Goal: Task Accomplishment & Management: Complete application form

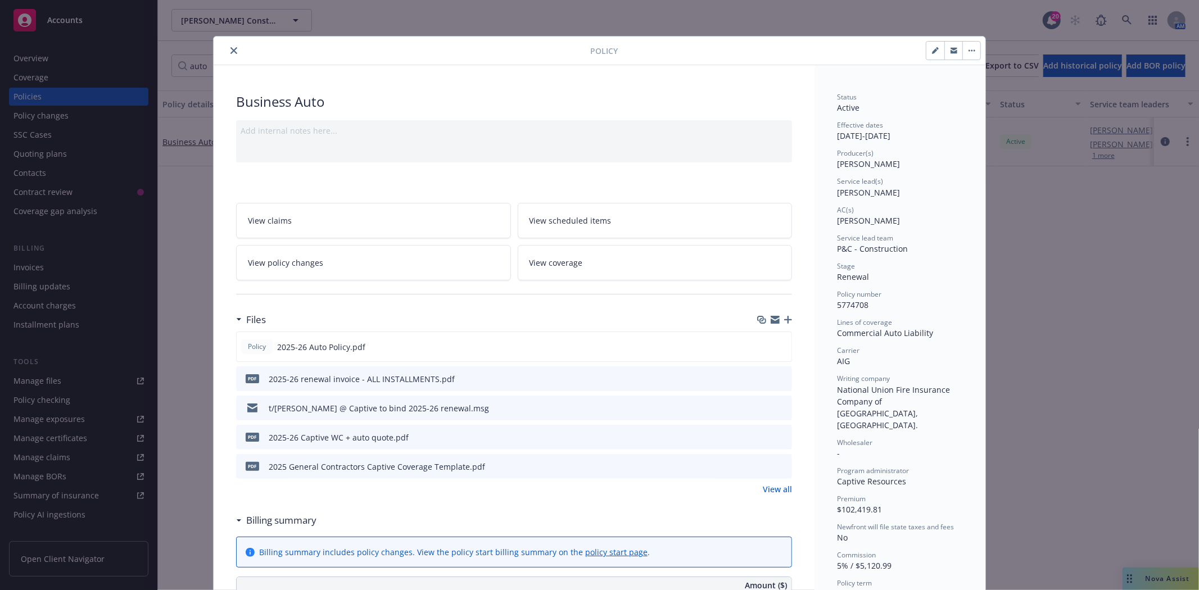
click at [233, 56] on div at bounding box center [404, 50] width 372 height 13
click at [230, 49] on icon "close" at bounding box center [233, 50] width 7 height 7
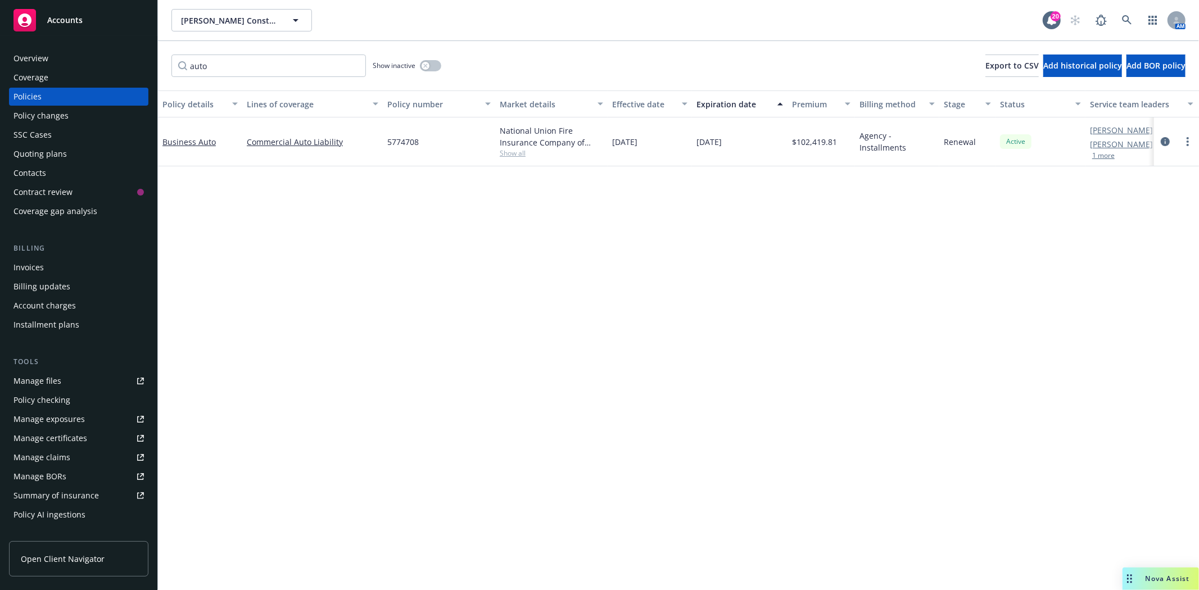
click at [75, 20] on span "Accounts" at bounding box center [64, 20] width 35 height 9
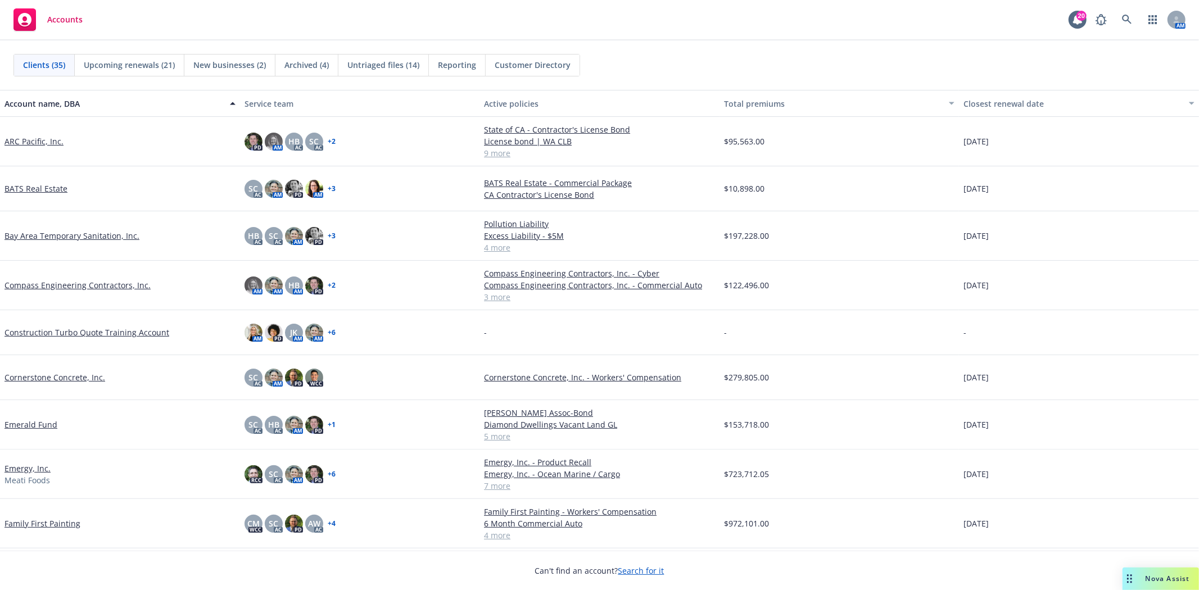
drag, startPoint x: 75, startPoint y: 20, endPoint x: 69, endPoint y: 35, distance: 16.9
drag, startPoint x: 69, startPoint y: 35, endPoint x: 165, endPoint y: 28, distance: 96.9
click at [165, 28] on div "Accounts 20 AM" at bounding box center [599, 20] width 1199 height 40
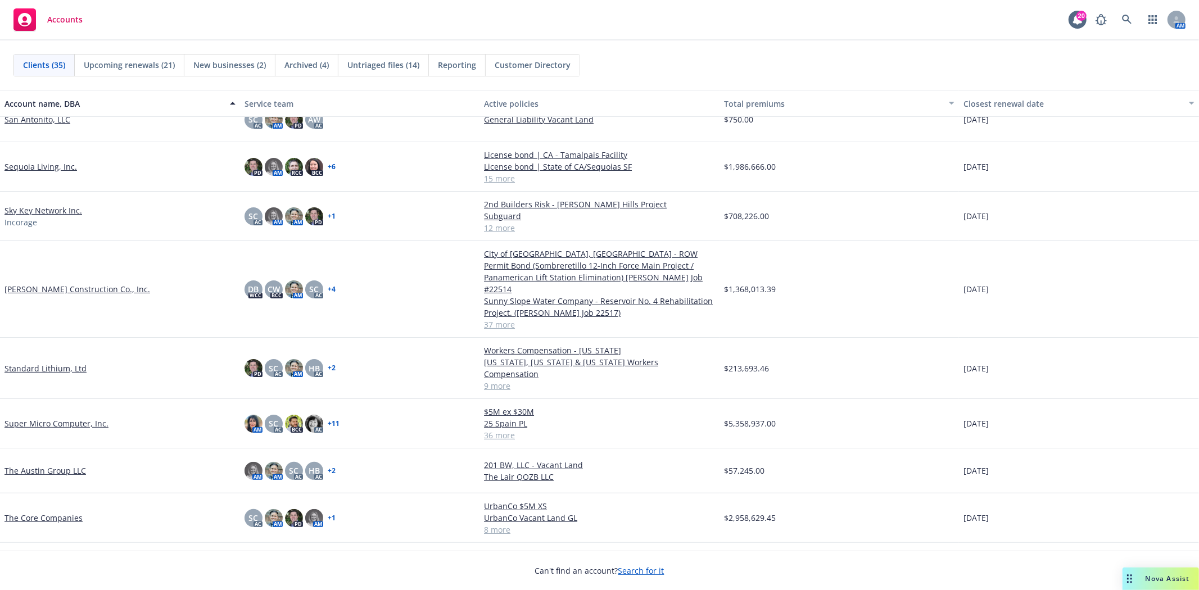
scroll to position [1061, 0]
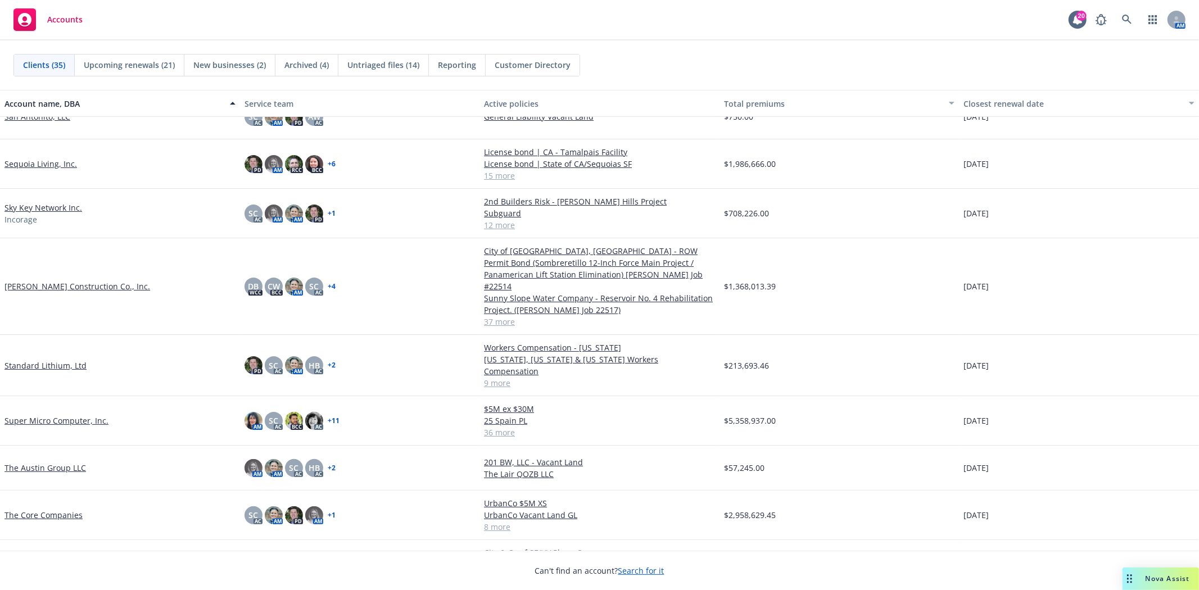
click at [24, 509] on link "The Core Companies" at bounding box center [43, 515] width 78 height 12
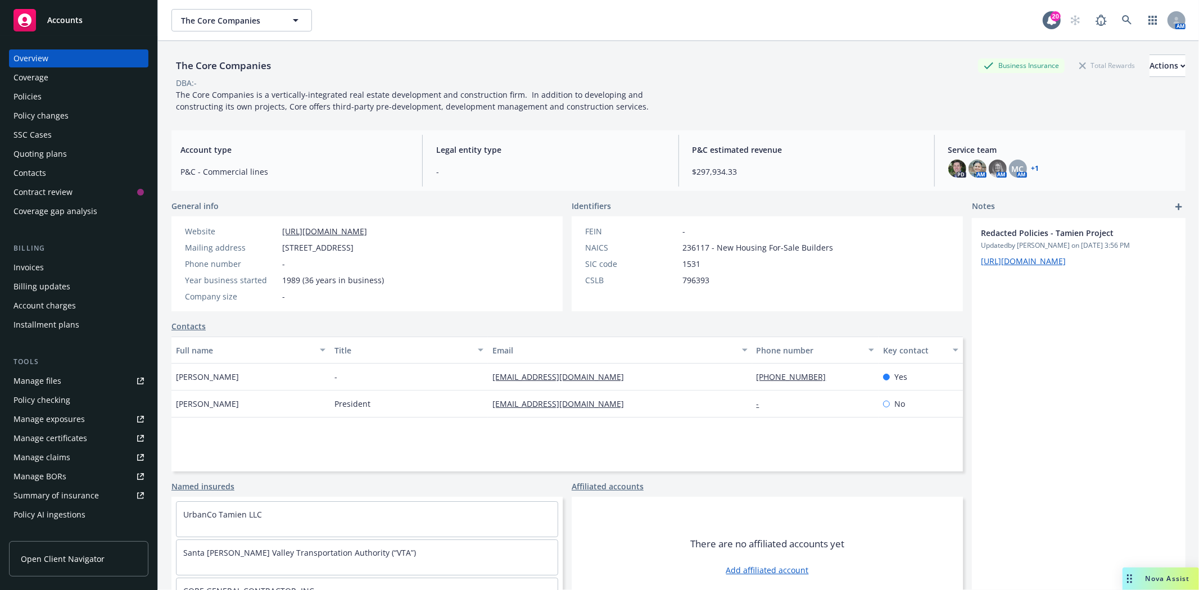
click at [41, 148] on div "Quoting plans" at bounding box center [39, 154] width 53 height 18
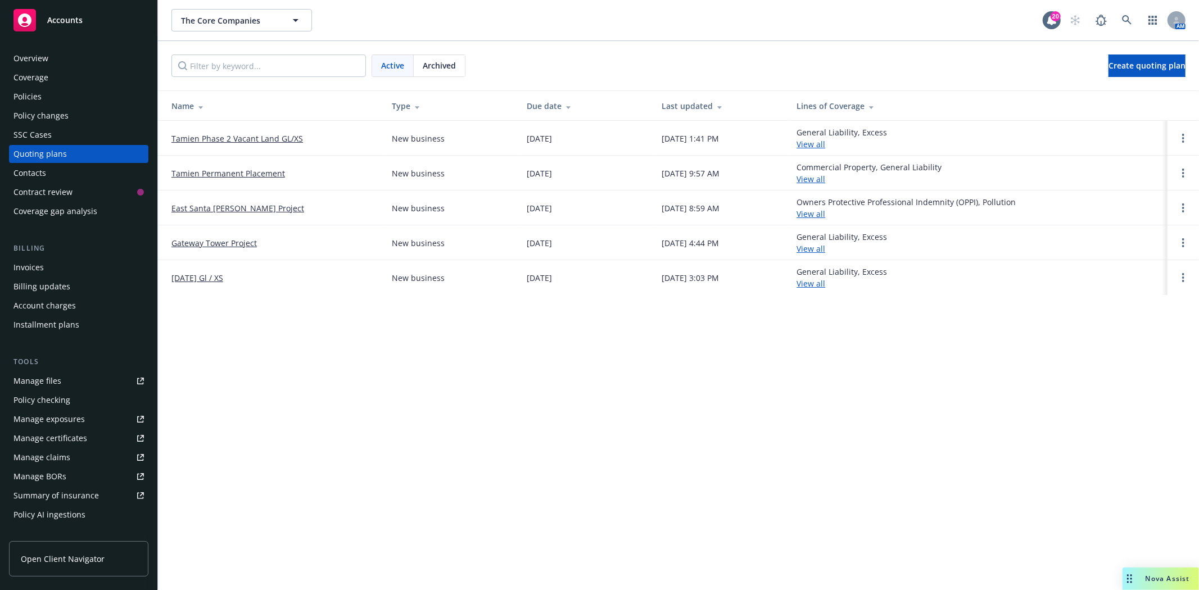
click at [246, 173] on link "Tamien Permanent Placement" at bounding box center [228, 173] width 114 height 12
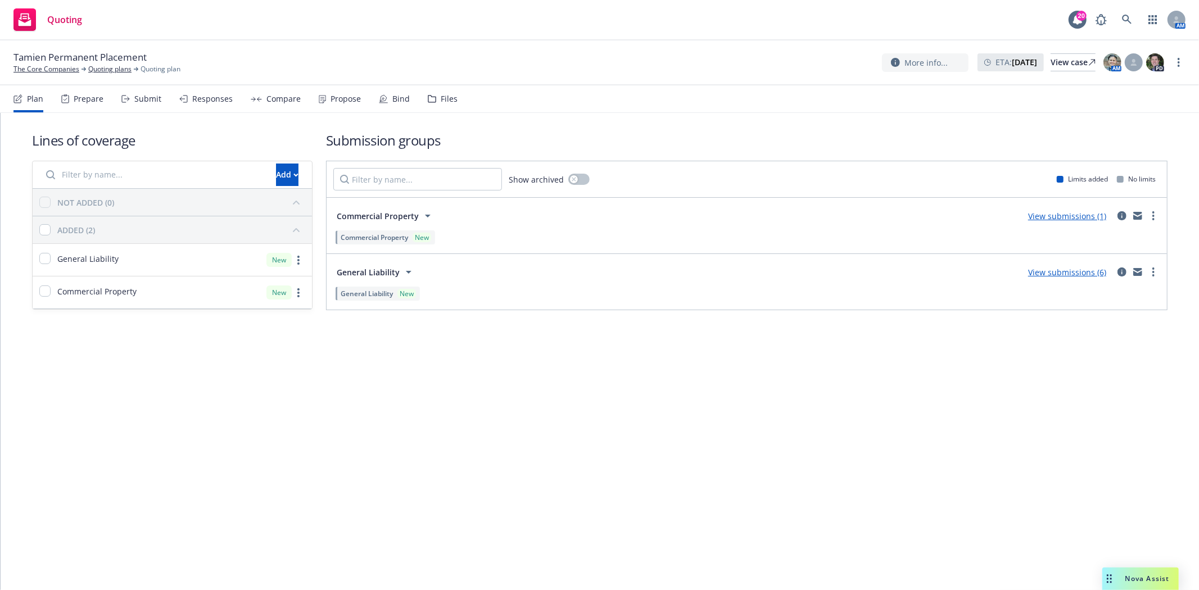
click at [147, 100] on div "Submit" at bounding box center [147, 98] width 27 height 9
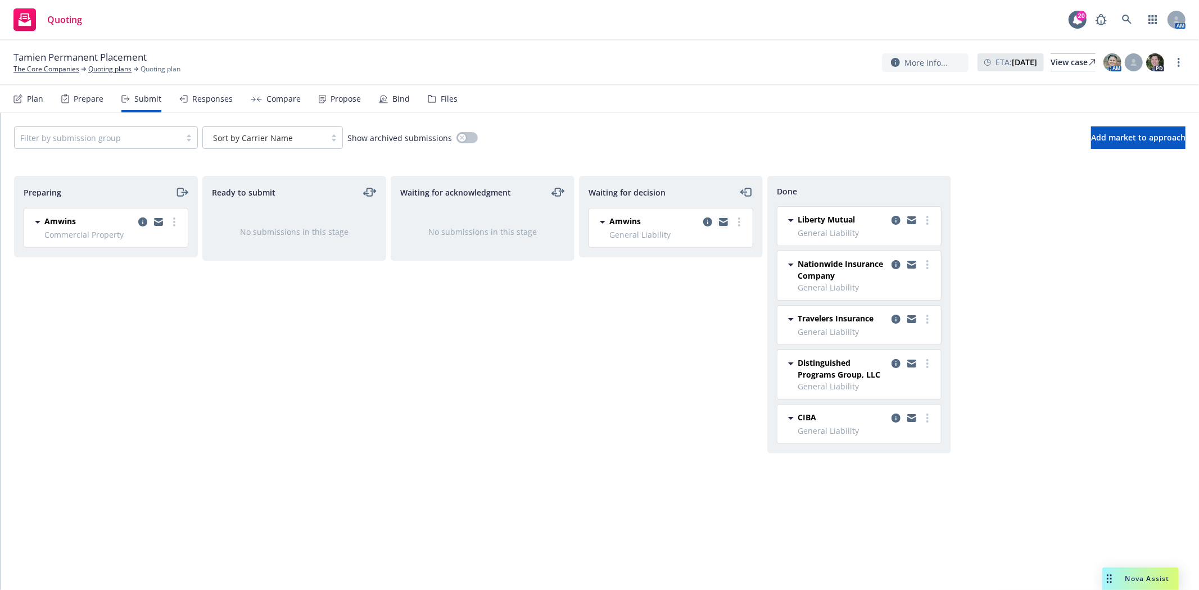
click at [723, 228] on link "copy logging email" at bounding box center [723, 221] width 13 height 13
click at [26, 67] on link "The Core Companies" at bounding box center [46, 69] width 66 height 10
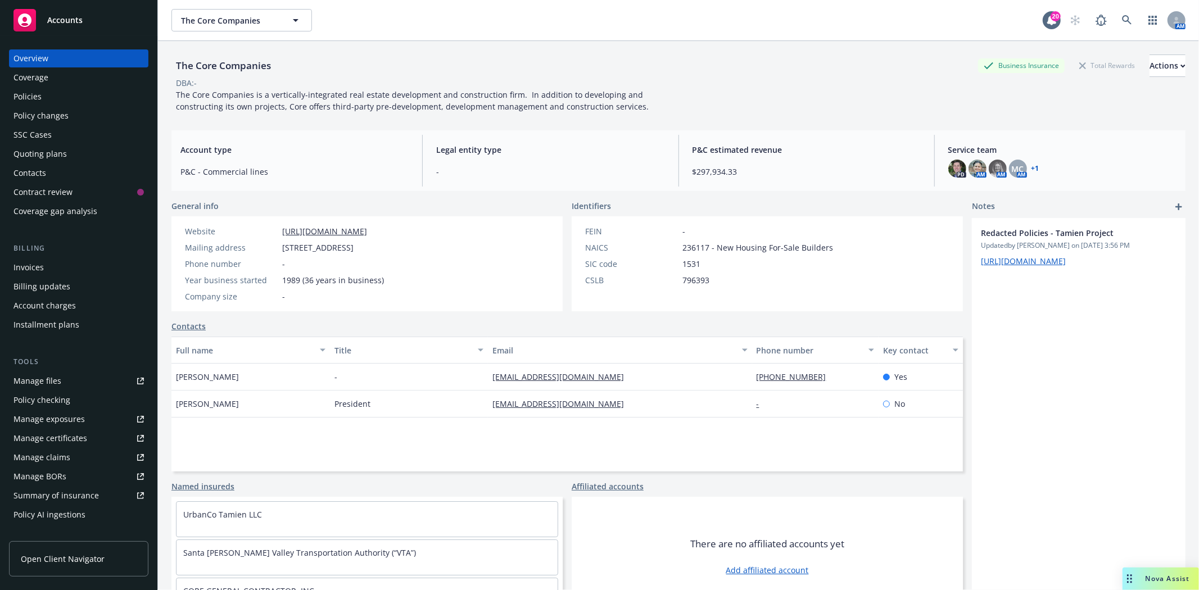
click at [58, 22] on span "Accounts" at bounding box center [64, 20] width 35 height 9
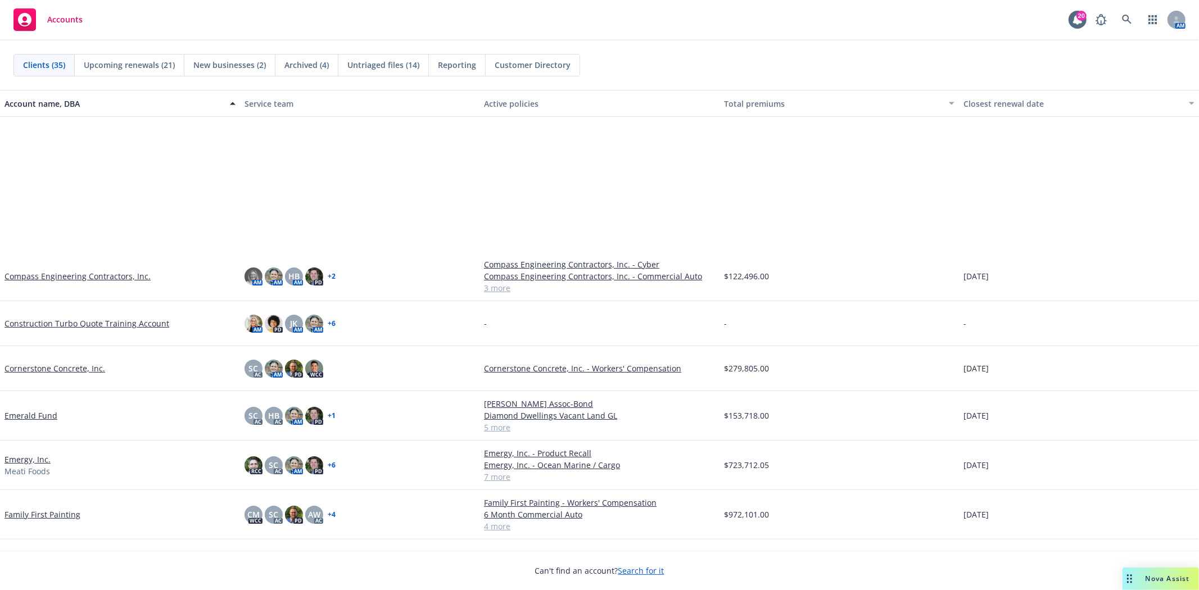
scroll to position [499, 0]
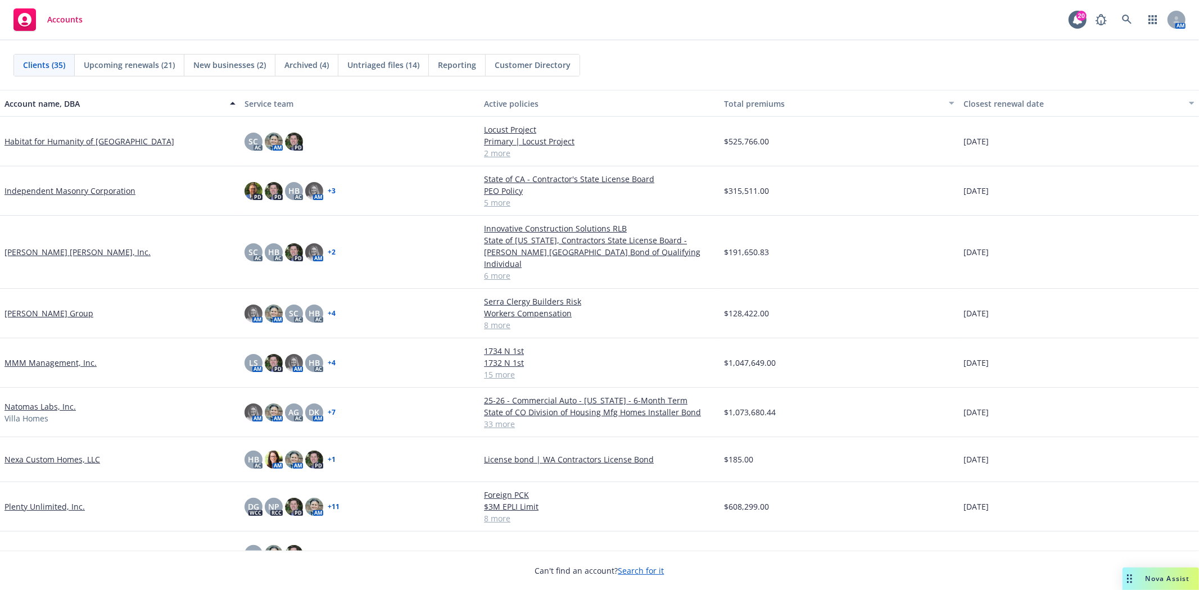
click at [212, 65] on span "New businesses (2)" at bounding box center [229, 65] width 73 height 12
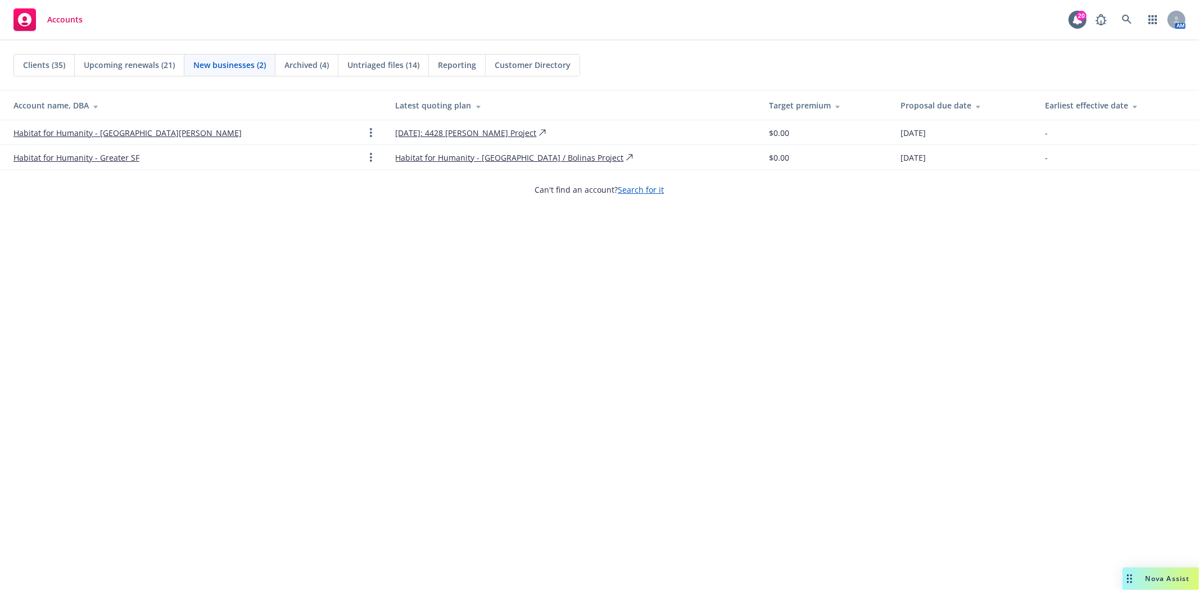
click at [114, 157] on link "Habitat for Humanity - Greater SF" at bounding box center [76, 158] width 126 height 12
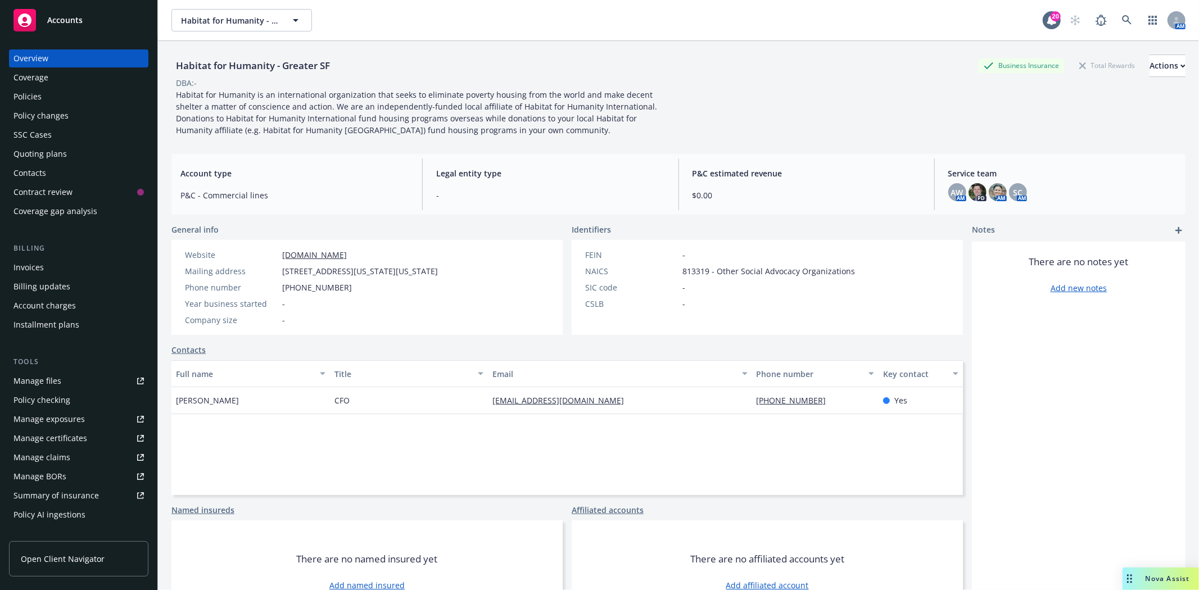
click at [42, 147] on div "Quoting plans" at bounding box center [39, 154] width 53 height 18
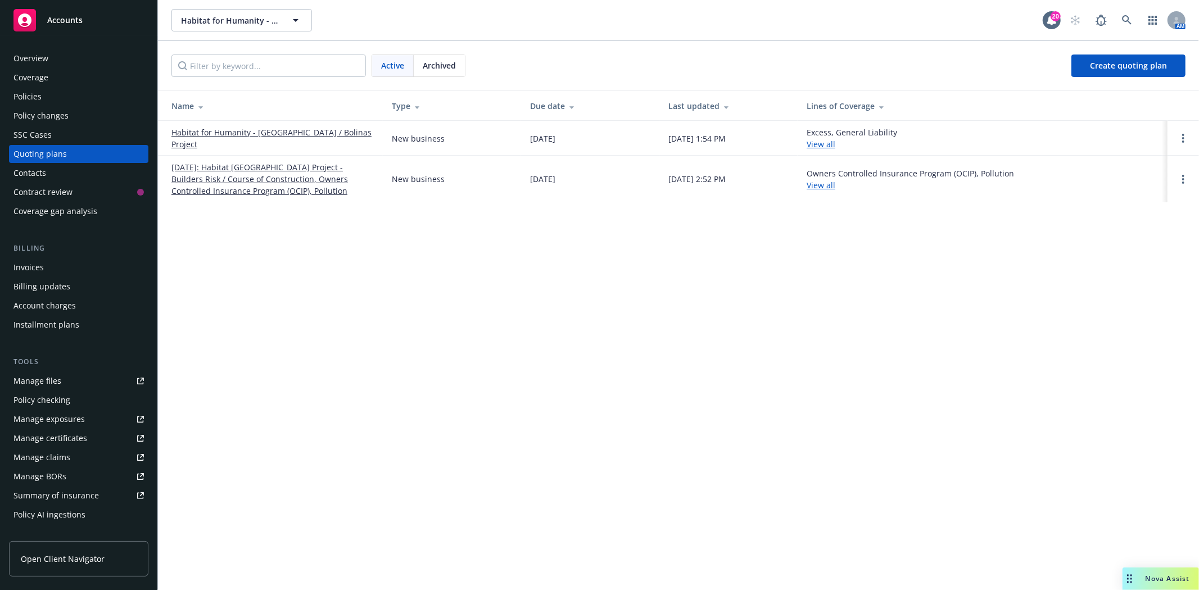
click at [286, 137] on link "Habitat for Humanity - Wharf Road / Bolinas Project" at bounding box center [272, 138] width 202 height 24
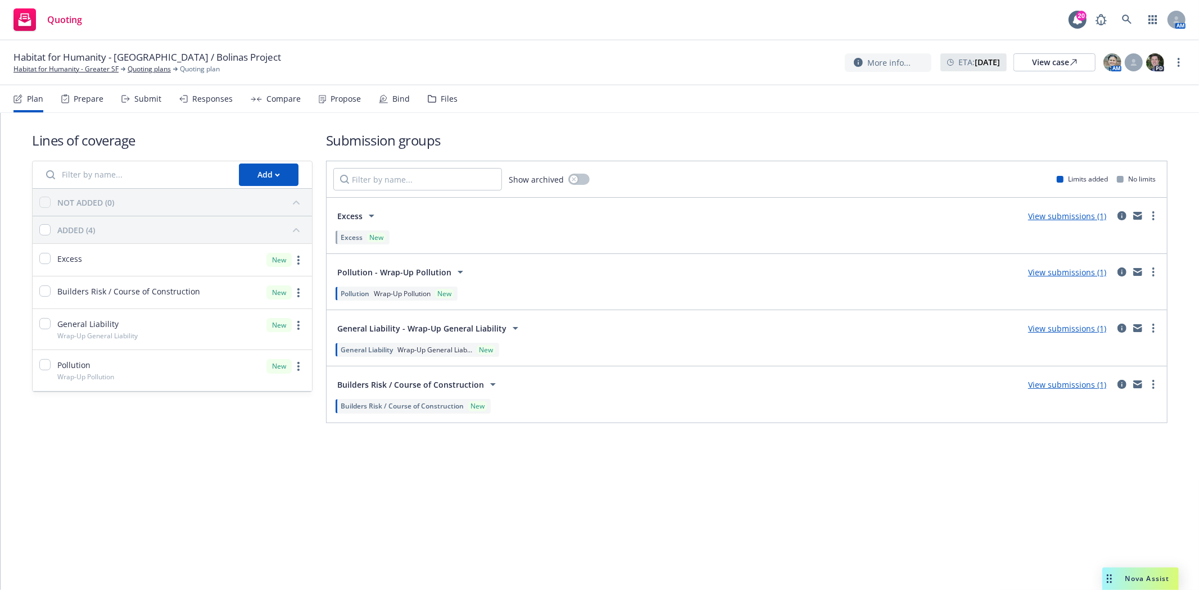
click at [141, 97] on div "Submit" at bounding box center [147, 98] width 27 height 9
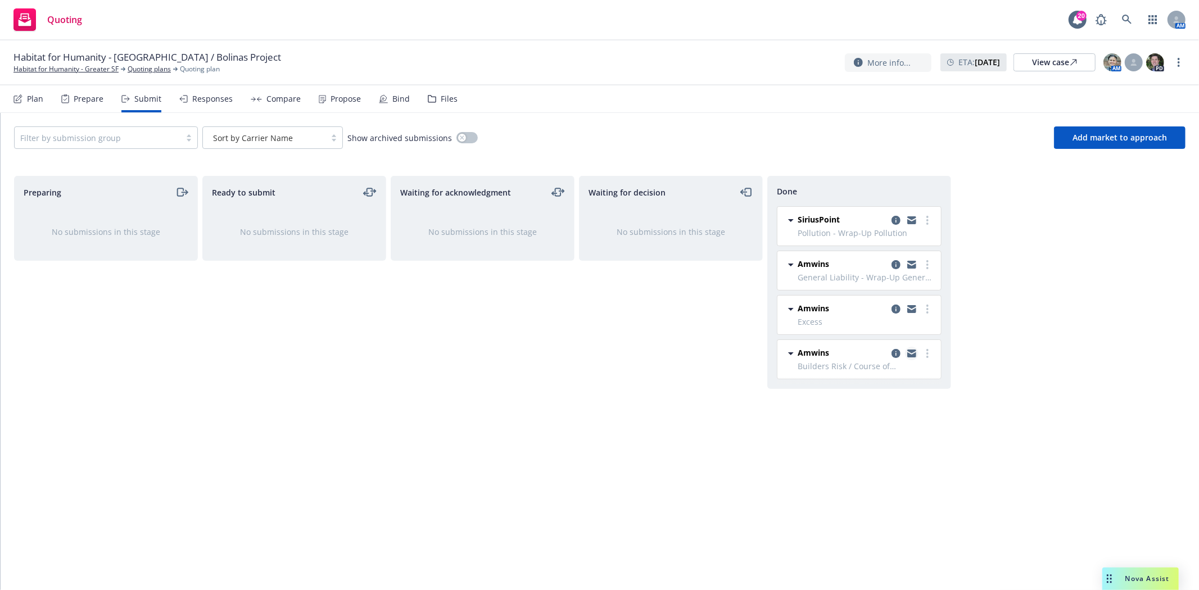
click at [906, 352] on link "copy logging email" at bounding box center [911, 353] width 13 height 13
click at [84, 69] on link "Habitat for Humanity - Greater SF" at bounding box center [65, 69] width 105 height 10
